Goal: Transaction & Acquisition: Purchase product/service

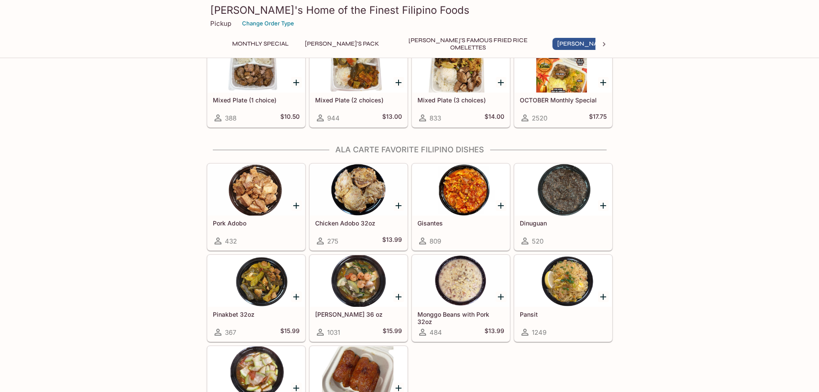
scroll to position [516, 0]
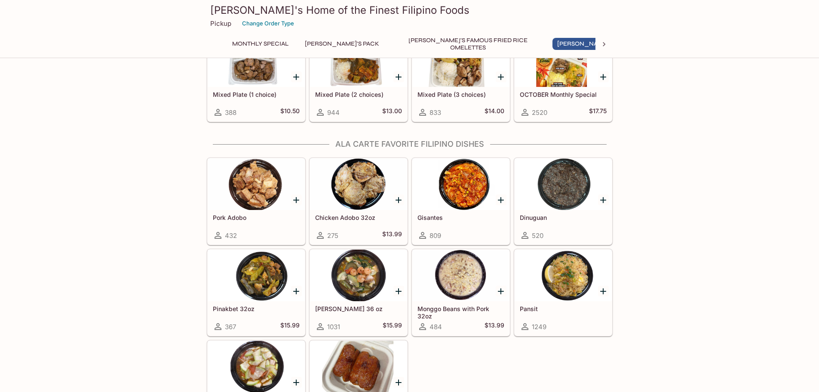
click at [268, 279] on div at bounding box center [256, 275] width 97 height 52
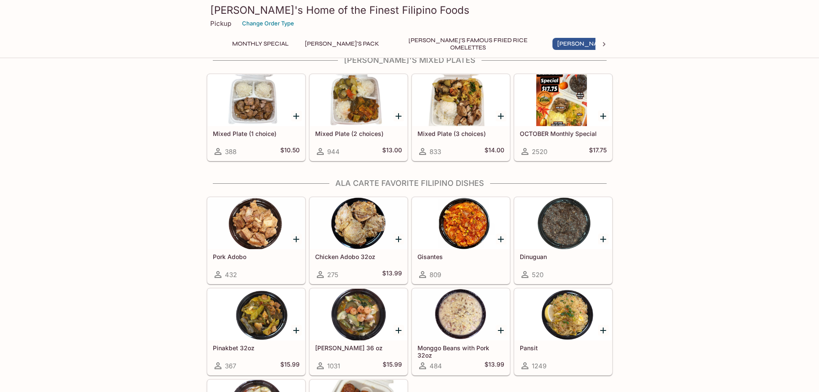
scroll to position [490, 0]
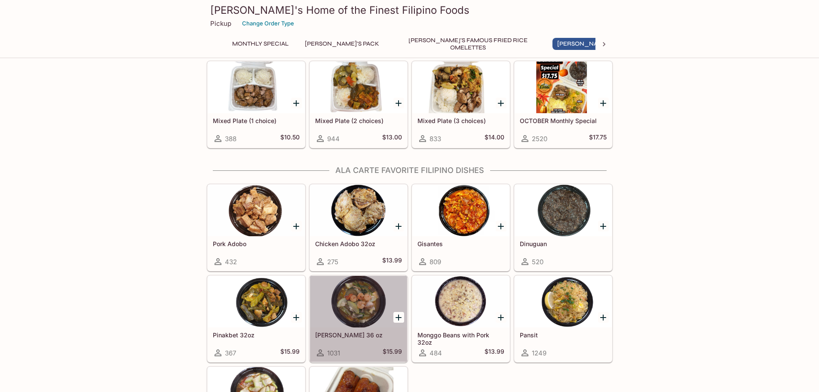
click at [359, 310] on div at bounding box center [358, 302] width 97 height 52
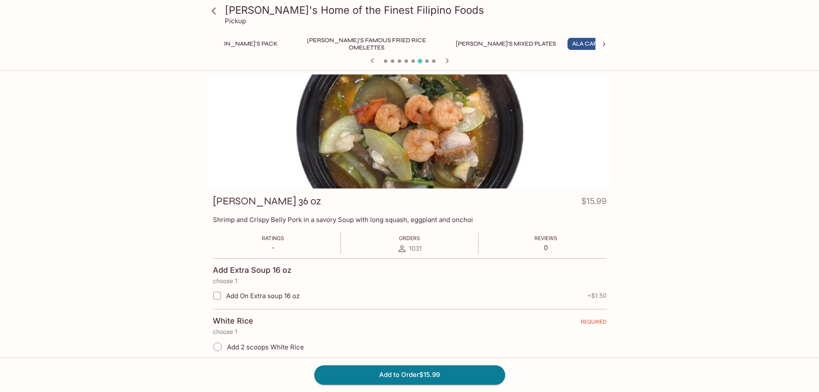
scroll to position [0, 115]
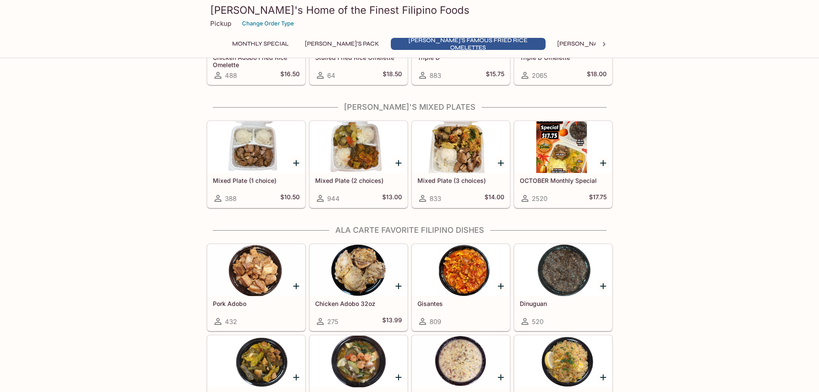
scroll to position [473, 0]
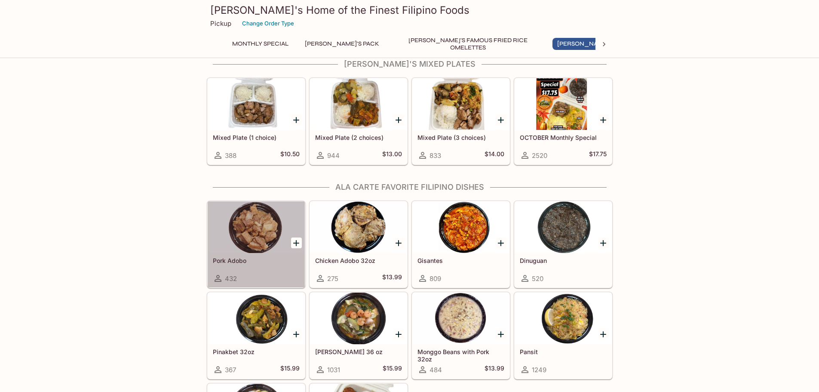
click at [252, 234] on div at bounding box center [256, 227] width 97 height 52
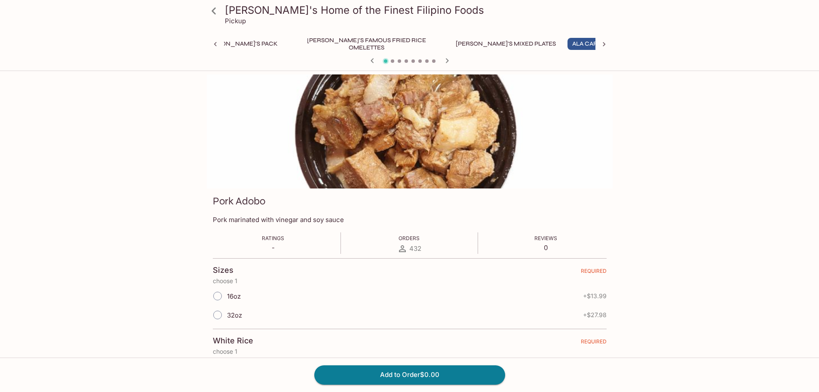
scroll to position [0, 115]
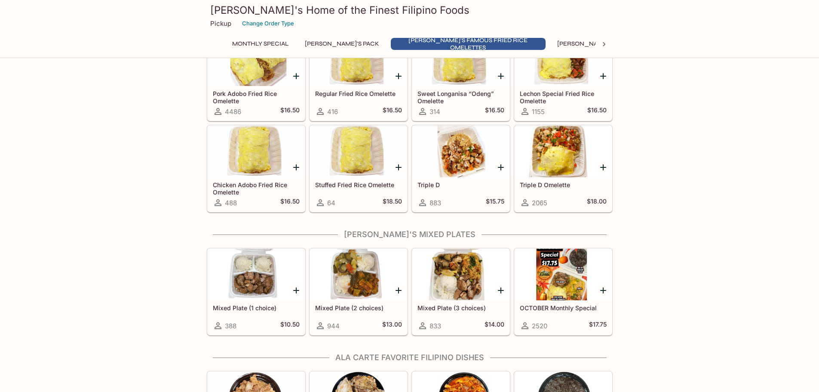
scroll to position [318, 0]
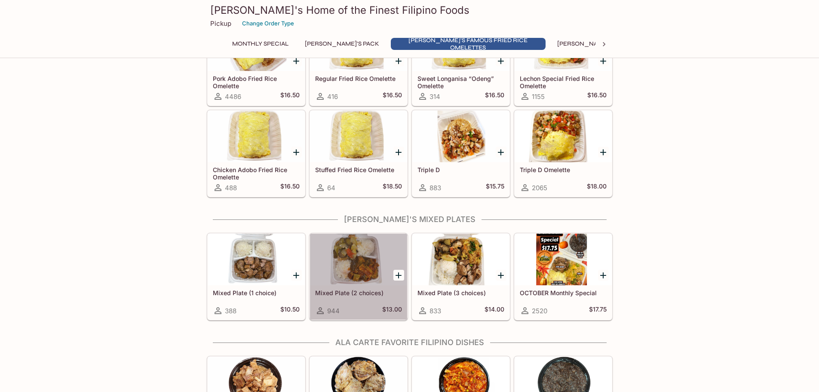
click at [364, 270] on div at bounding box center [358, 260] width 97 height 52
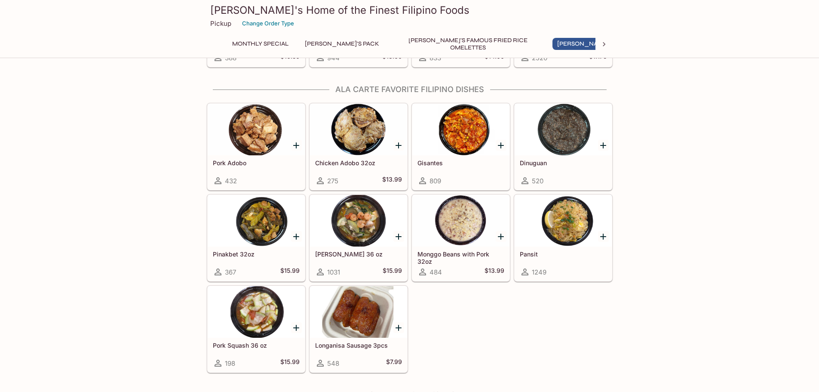
scroll to position [576, 0]
